Goal: Information Seeking & Learning: Learn about a topic

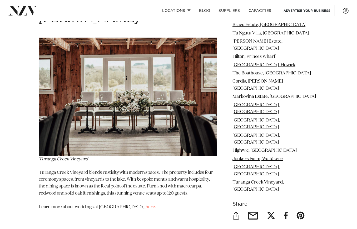
scroll to position [9052, 0]
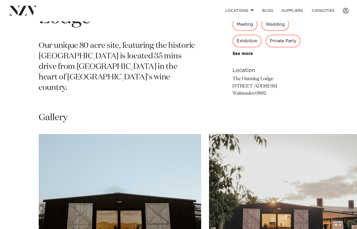
scroll to position [343, 0]
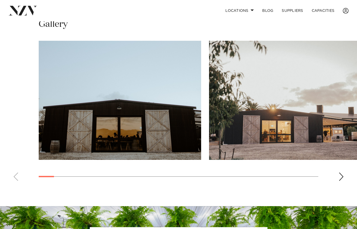
click at [343, 173] on div "Next slide" at bounding box center [341, 177] width 5 height 8
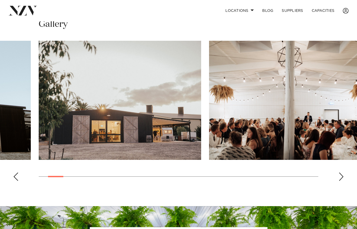
click at [343, 173] on div "Next slide" at bounding box center [341, 177] width 5 height 8
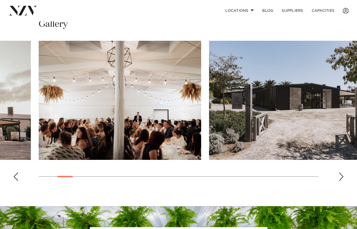
click at [343, 173] on div "Next slide" at bounding box center [341, 177] width 5 height 8
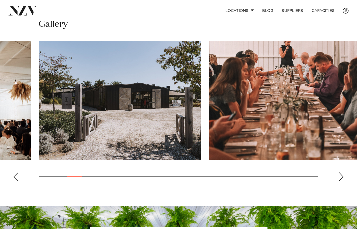
click at [343, 173] on div "Next slide" at bounding box center [341, 177] width 5 height 8
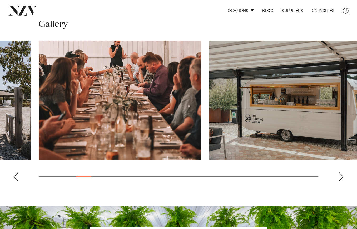
click at [343, 173] on div "Next slide" at bounding box center [341, 177] width 5 height 8
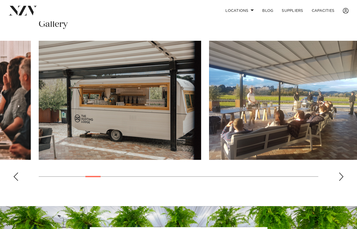
click at [343, 173] on div "Next slide" at bounding box center [341, 177] width 5 height 8
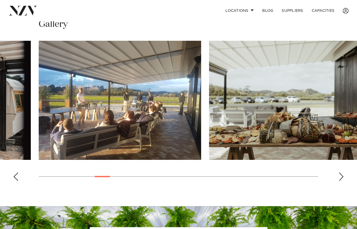
click at [343, 173] on div "Next slide" at bounding box center [341, 177] width 5 height 8
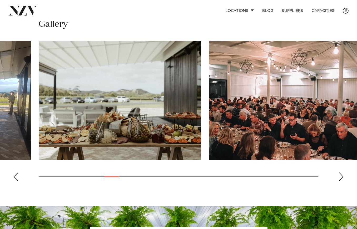
click at [343, 173] on div "Next slide" at bounding box center [341, 177] width 5 height 8
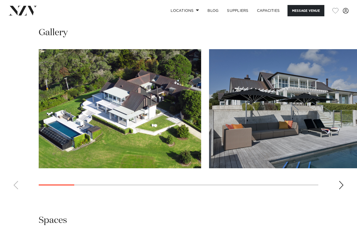
scroll to position [448, 0]
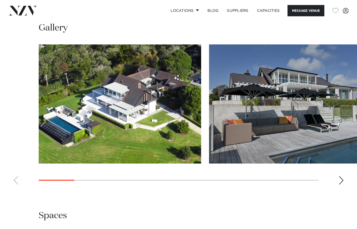
click at [339, 179] on div "Next slide" at bounding box center [341, 181] width 5 height 8
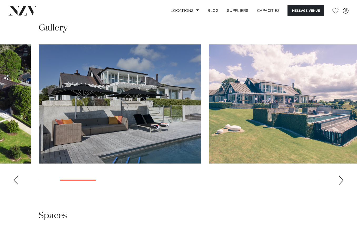
click at [340, 179] on div "Next slide" at bounding box center [341, 181] width 5 height 8
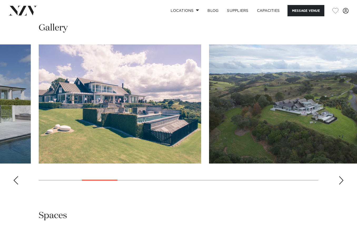
click at [340, 179] on div "Next slide" at bounding box center [341, 181] width 5 height 8
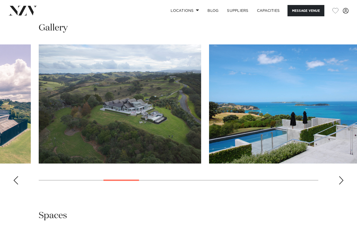
click at [340, 179] on div "Next slide" at bounding box center [341, 181] width 5 height 8
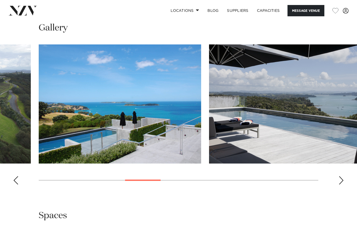
click at [340, 179] on div "Next slide" at bounding box center [341, 181] width 5 height 8
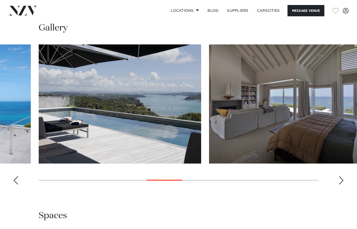
click at [340, 179] on div "Next slide" at bounding box center [341, 181] width 5 height 8
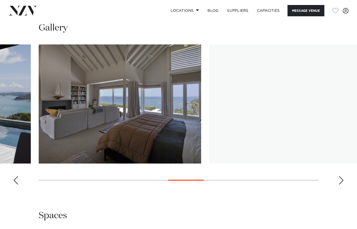
click at [340, 179] on div "Next slide" at bounding box center [341, 181] width 5 height 8
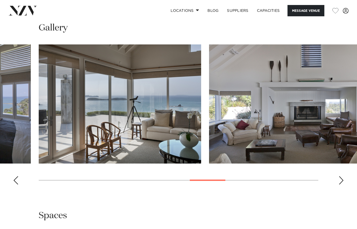
click at [340, 179] on div "Next slide" at bounding box center [341, 181] width 5 height 8
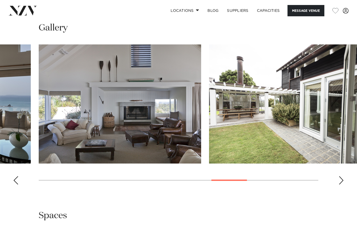
click at [340, 179] on div "Next slide" at bounding box center [341, 181] width 5 height 8
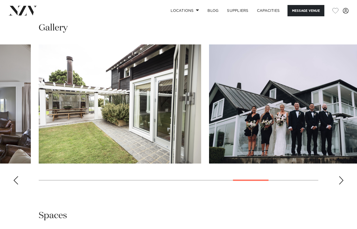
click at [340, 179] on div "Next slide" at bounding box center [341, 181] width 5 height 8
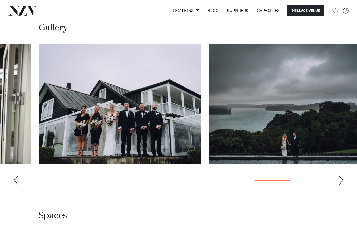
click at [340, 179] on div "Next slide" at bounding box center [341, 181] width 5 height 8
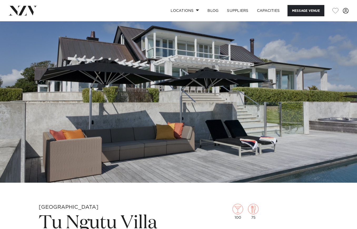
scroll to position [0, 0]
